Goal: Task Accomplishment & Management: Manage account settings

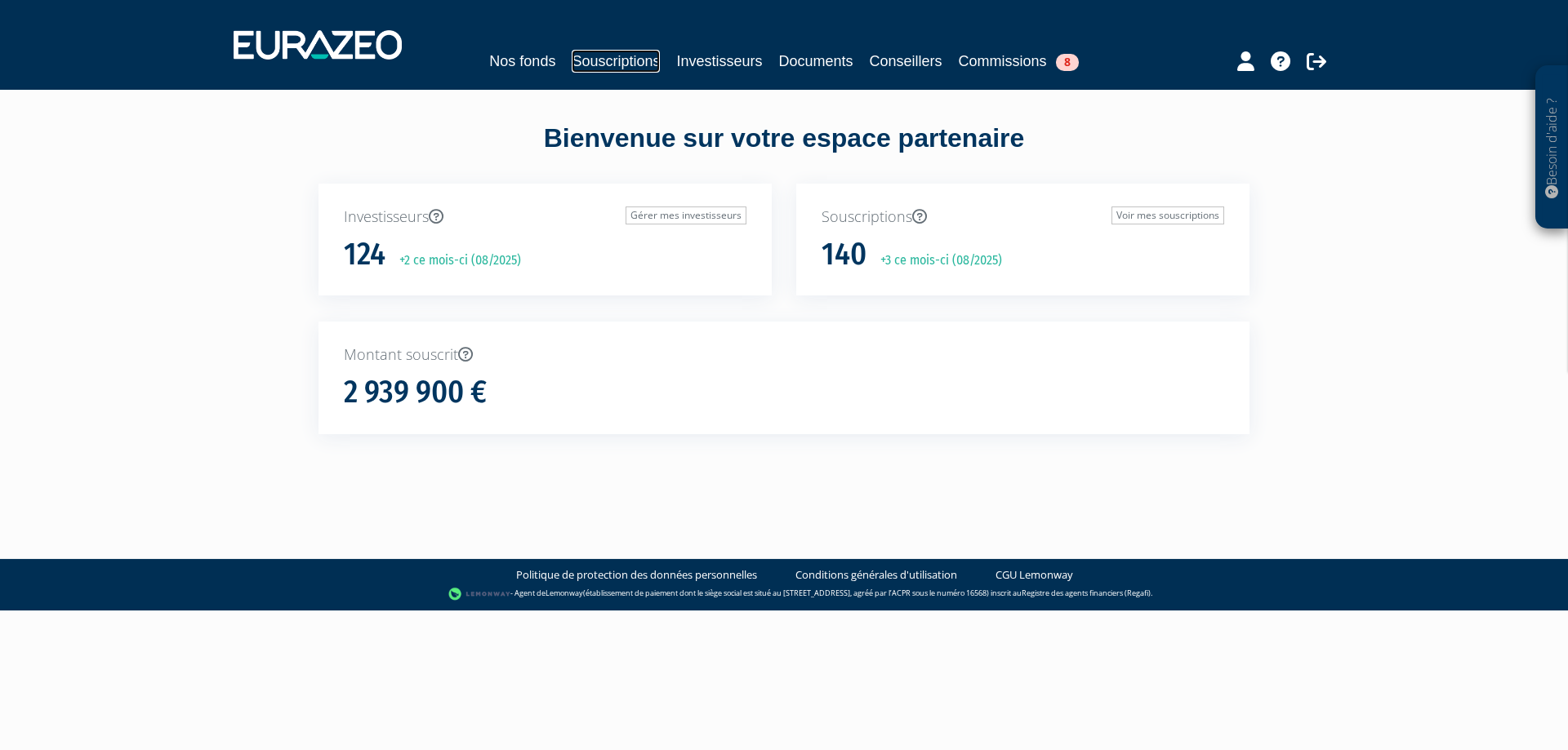
click at [608, 59] on link "Souscriptions" at bounding box center [615, 61] width 88 height 23
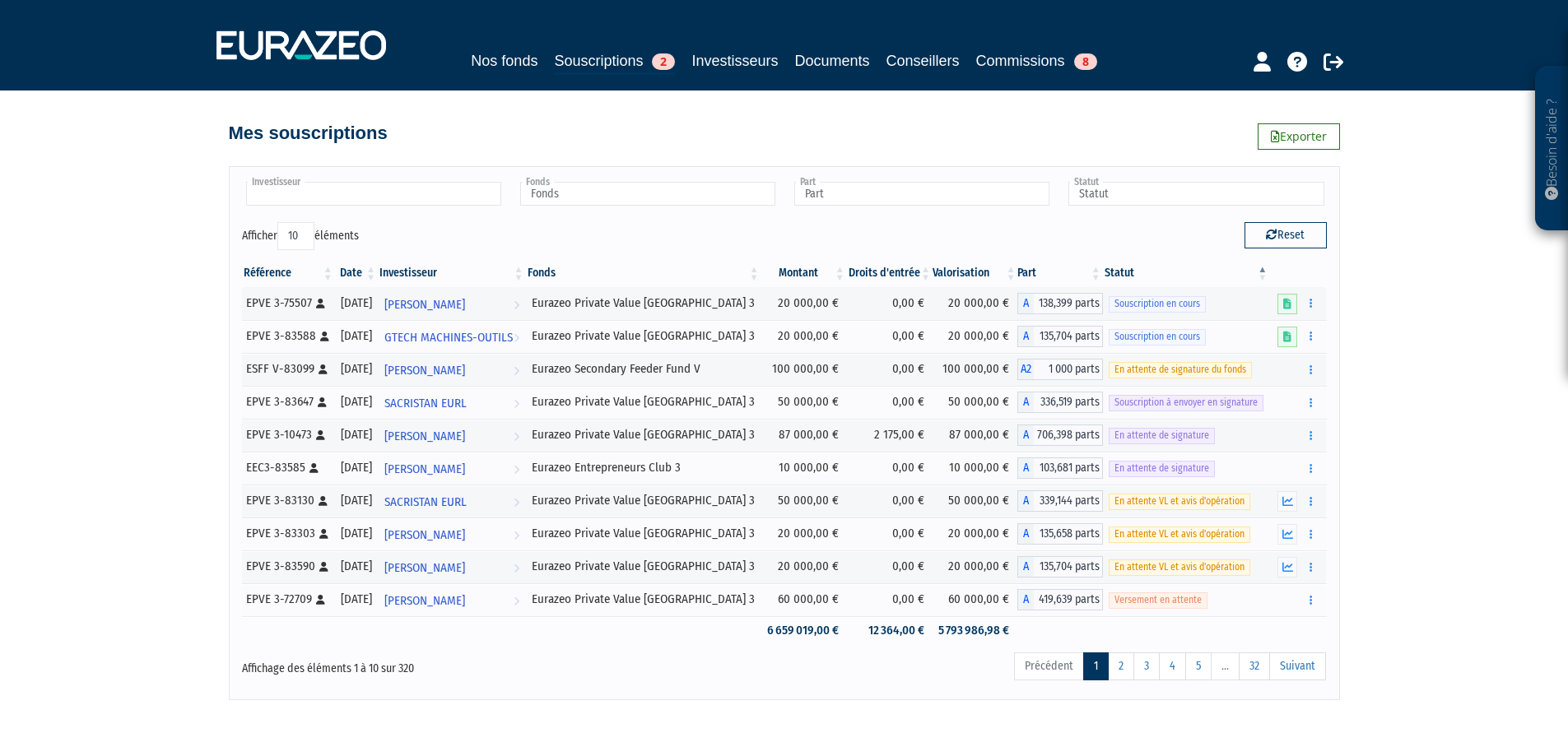
click at [463, 188] on input "text" at bounding box center [373, 194] width 255 height 24
type input "sero"
click at [319, 215] on em "Sero" at bounding box center [328, 220] width 20 height 12
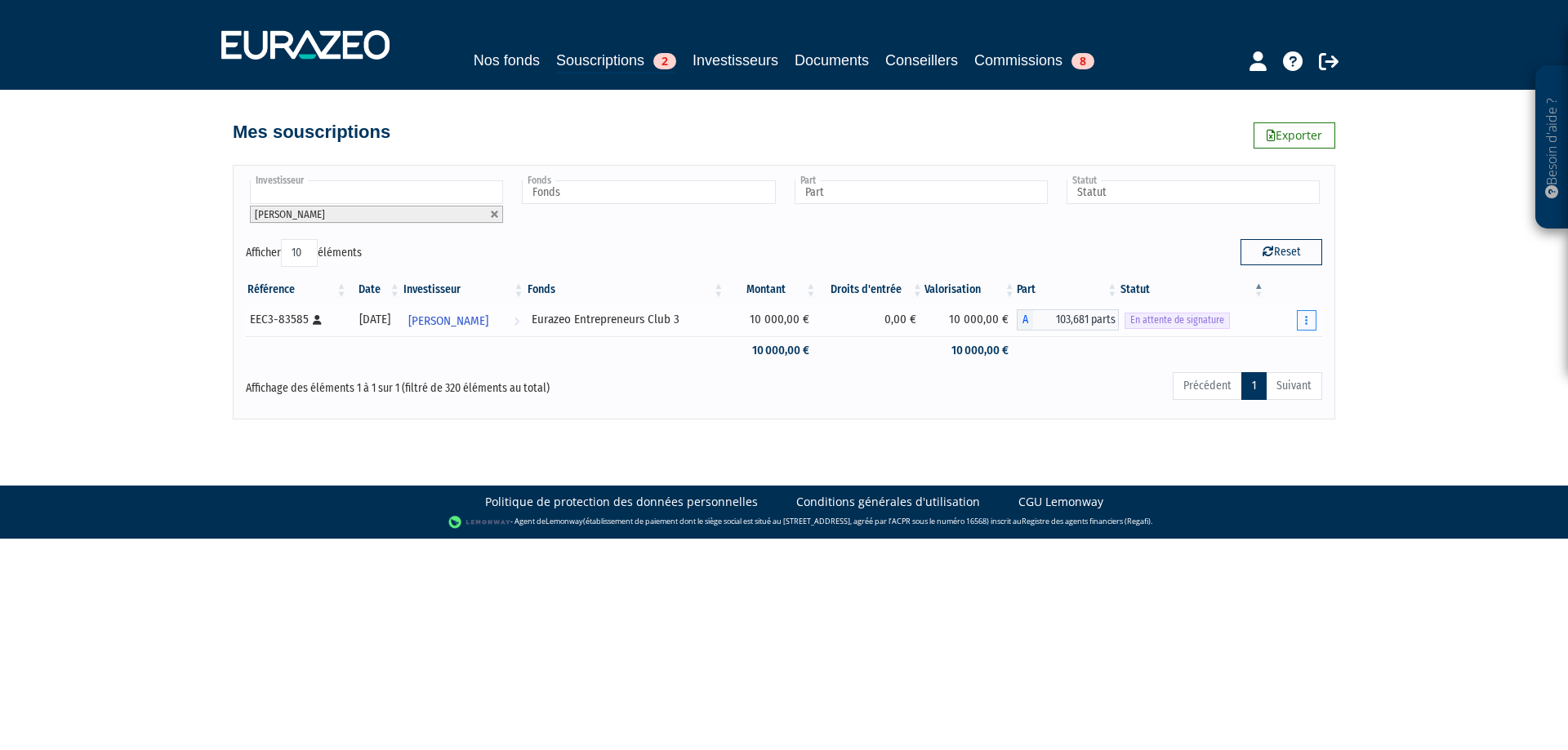
click at [1304, 320] on button "button" at bounding box center [1306, 320] width 19 height 20
click at [1105, 381] on div "Précédent 1 Suivant" at bounding box center [1013, 388] width 617 height 36
click at [1282, 347] on link "Renvoyer le mail" at bounding box center [1265, 350] width 92 height 27
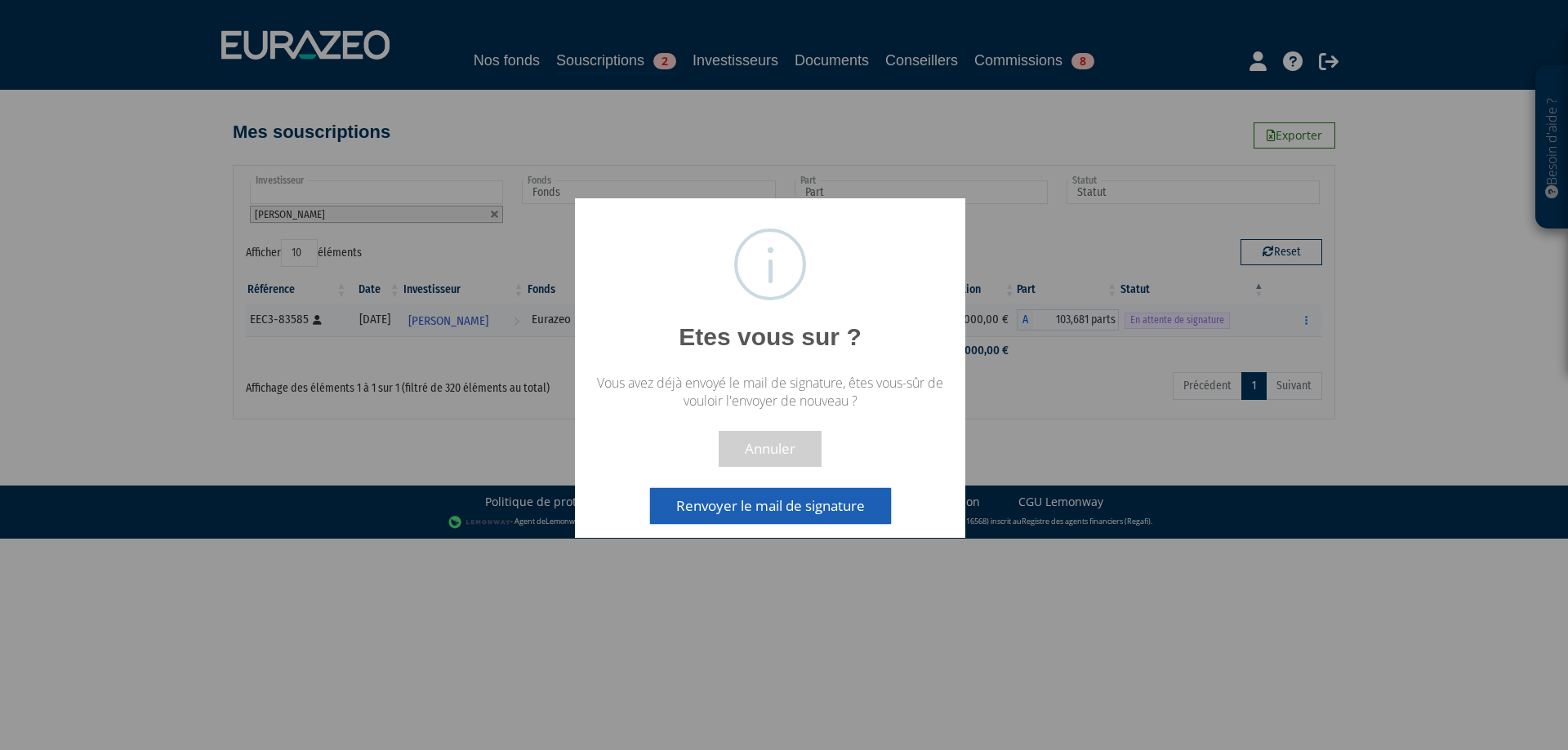
click at [820, 506] on button "Renvoyer le mail de signature" at bounding box center [770, 506] width 241 height 36
